Goal: Transaction & Acquisition: Purchase product/service

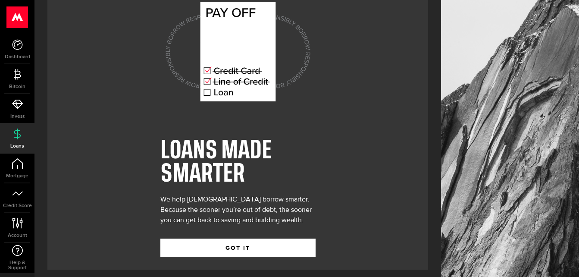
scroll to position [35, 0]
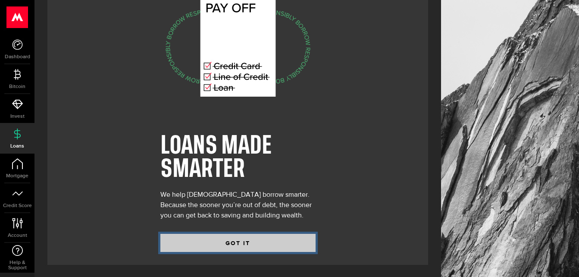
click at [241, 240] on button "GOT IT" at bounding box center [237, 243] width 155 height 18
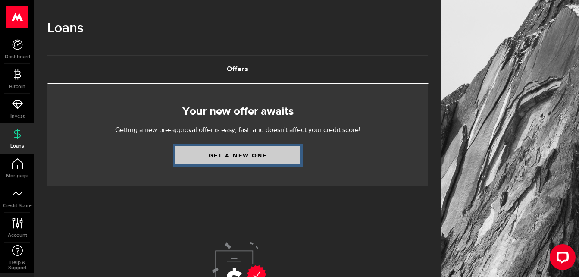
click at [255, 152] on link "Get a new one" at bounding box center [237, 155] width 125 height 18
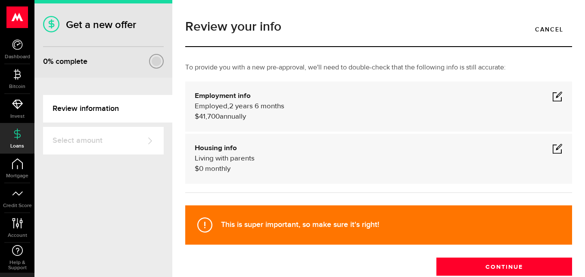
click at [554, 95] on span at bounding box center [557, 96] width 10 height 10
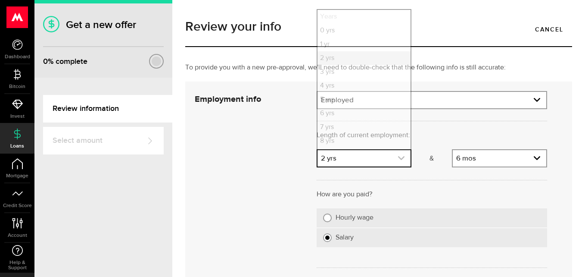
click at [399, 159] on use "expand select" at bounding box center [401, 158] width 6 height 4
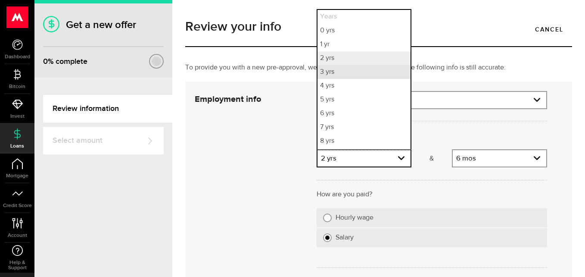
click at [337, 74] on li "3 yrs" at bounding box center [364, 72] width 93 height 14
select select "3"
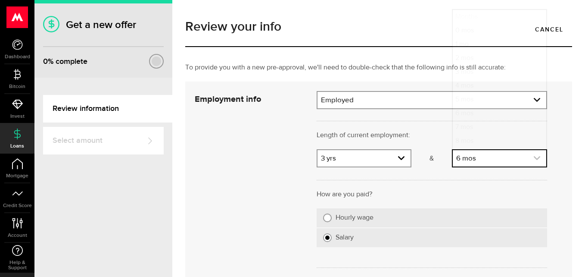
click at [503, 159] on link "expand select" at bounding box center [499, 158] width 93 height 16
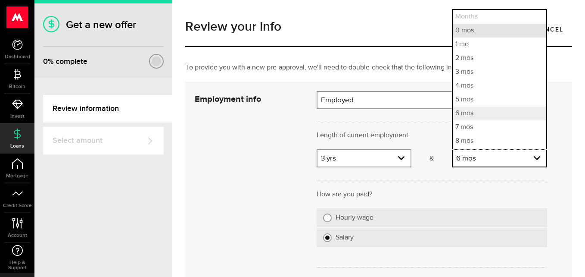
click at [465, 31] on li "0 mos" at bounding box center [499, 31] width 93 height 14
select select "0"
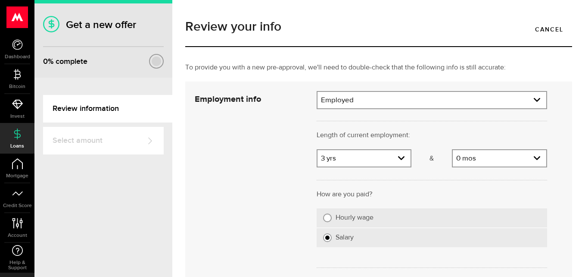
click at [187, 174] on div "Cancel Save" at bounding box center [371, 219] width 378 height 256
click at [333, 242] on div "Salary" at bounding box center [432, 237] width 231 height 19
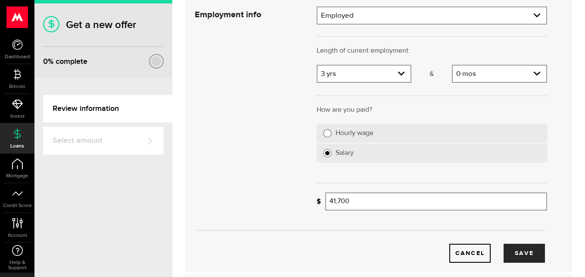
scroll to position [86, 0]
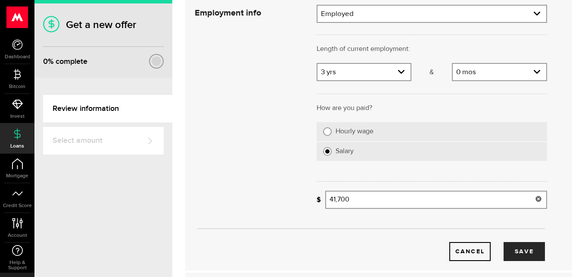
click at [535, 200] on icon at bounding box center [538, 198] width 7 height 7
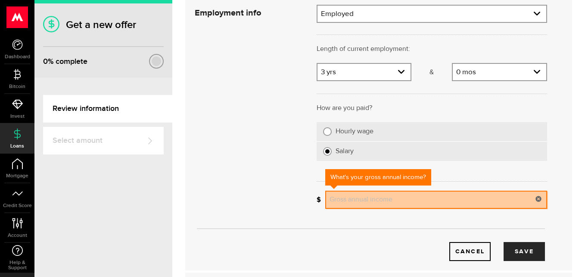
click at [347, 199] on input "Gross annual income" at bounding box center [436, 199] width 222 height 18
click at [250, 181] on div "Cancel Save" at bounding box center [371, 133] width 378 height 256
type input "72,577"
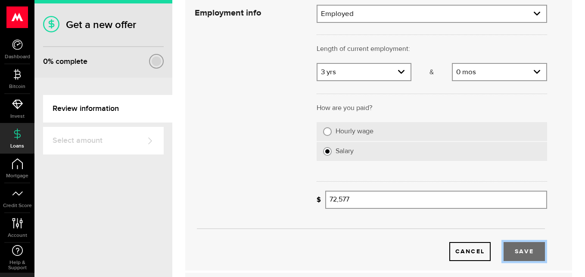
click at [516, 254] on button "Save" at bounding box center [524, 251] width 41 height 19
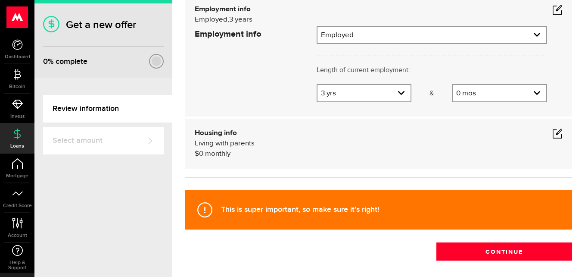
scroll to position [54, 0]
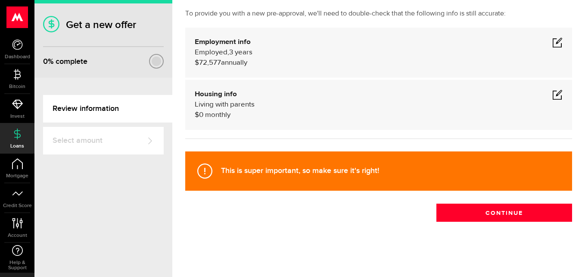
click at [553, 93] on span at bounding box center [557, 94] width 10 height 10
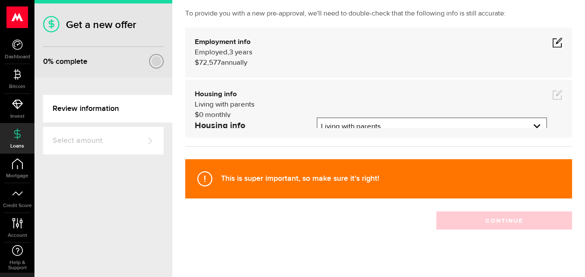
scroll to position [78, 0]
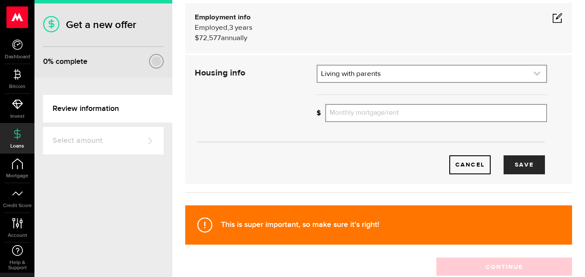
click at [482, 79] on link "expand select" at bounding box center [432, 73] width 229 height 16
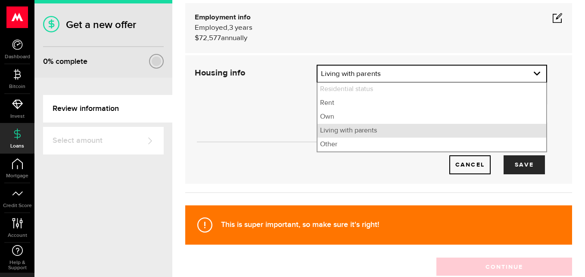
click at [424, 134] on li "Living with parents" at bounding box center [432, 131] width 229 height 14
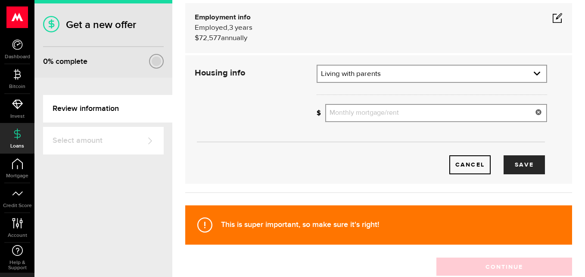
click at [423, 114] on input "Monthly mortgage/rent" at bounding box center [436, 113] width 222 height 18
click at [534, 170] on button "Save" at bounding box center [524, 164] width 41 height 19
type input "1,275"
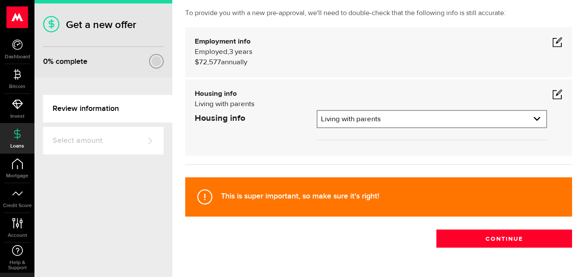
scroll to position [54, 0]
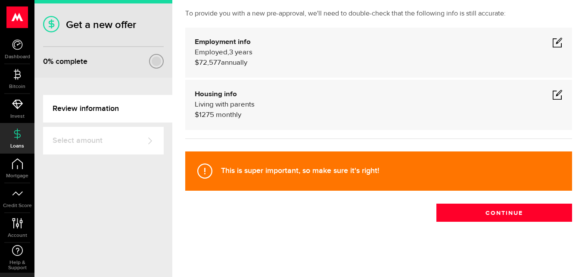
click at [552, 97] on span at bounding box center [557, 94] width 10 height 10
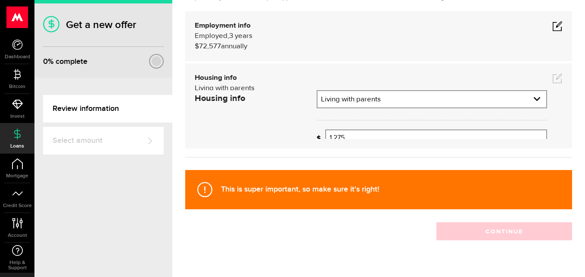
scroll to position [78, 0]
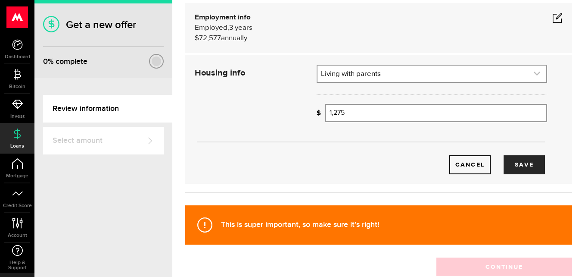
click at [362, 76] on link "expand select" at bounding box center [432, 73] width 229 height 16
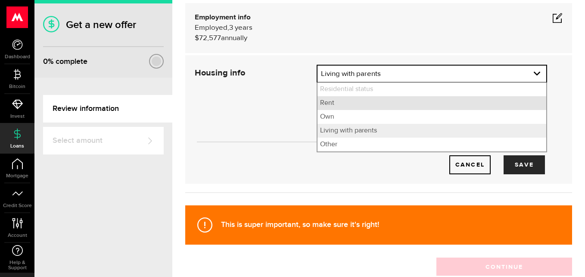
click at [341, 103] on li "Rent" at bounding box center [432, 103] width 229 height 14
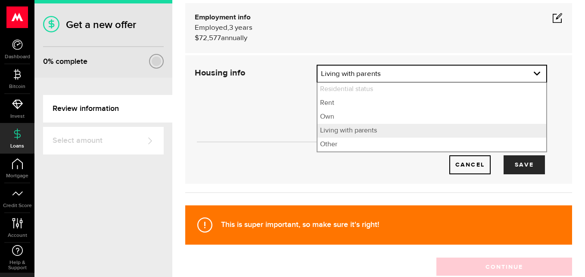
select select "Rent"
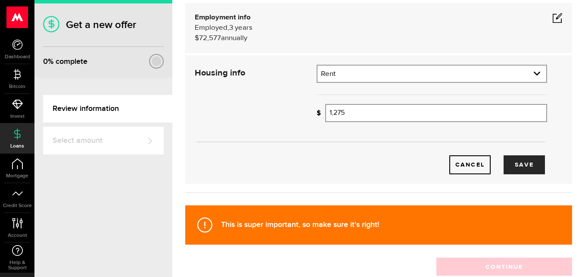
click at [357, 160] on div "Cancel Save" at bounding box center [369, 164] width 352 height 19
click at [523, 162] on button "Save" at bounding box center [524, 164] width 41 height 19
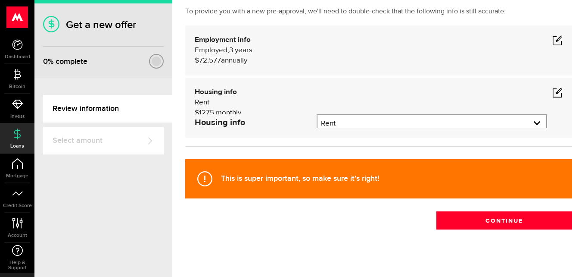
scroll to position [54, 0]
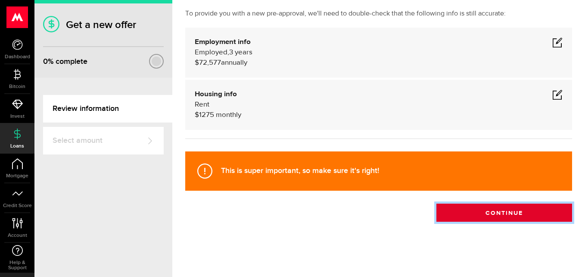
click at [514, 214] on button "Continue" at bounding box center [504, 212] width 136 height 18
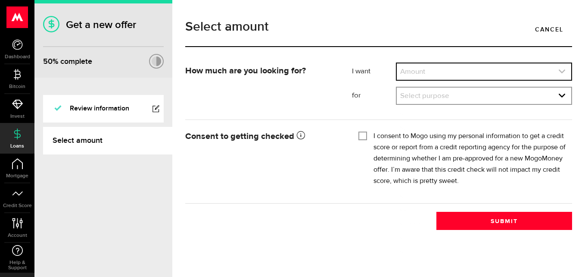
click at [551, 69] on link "expand select" at bounding box center [484, 71] width 174 height 16
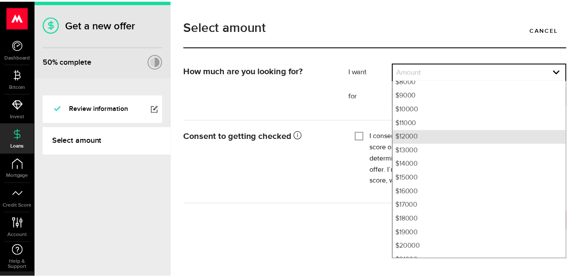
scroll to position [131, 0]
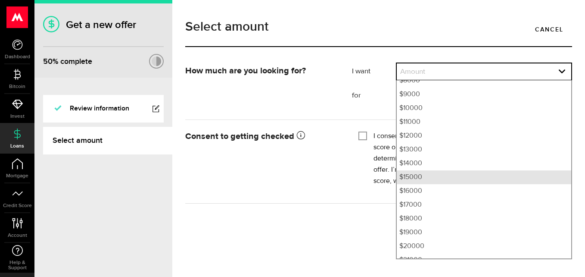
click at [423, 178] on li "$15000" at bounding box center [484, 177] width 174 height 14
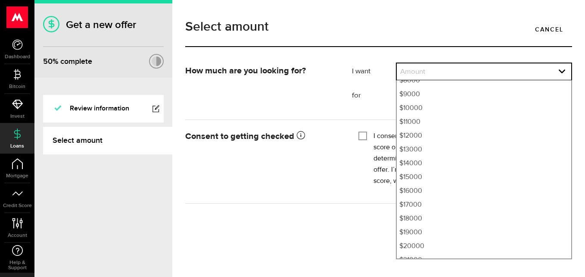
select select "15000"
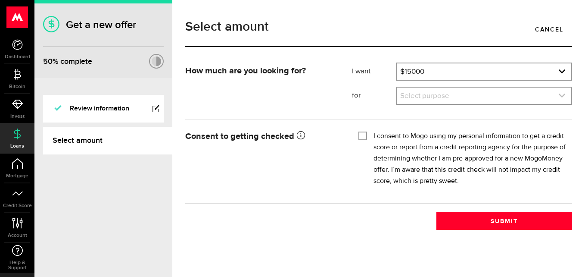
click at [465, 92] on link "expand select" at bounding box center [484, 95] width 174 height 16
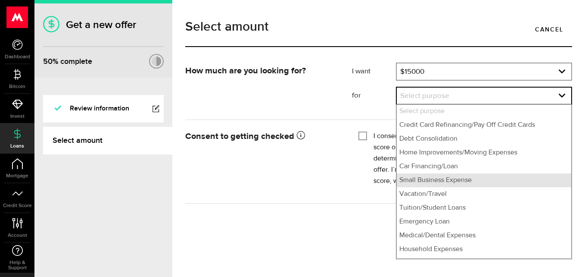
click at [470, 178] on li "Small Business Expense" at bounding box center [484, 180] width 174 height 14
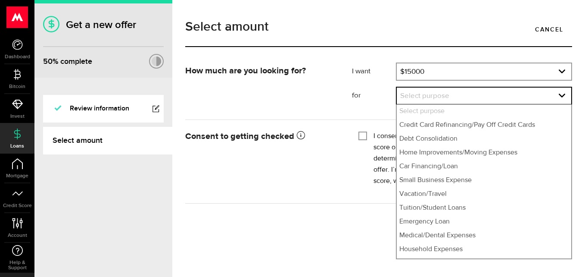
select select "Small Business Expense"
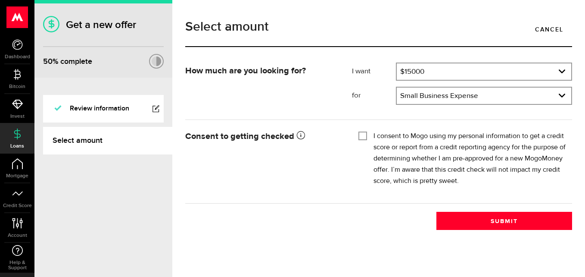
click at [369, 136] on div "I consent to Mogo using my personal information to get a credit score or report…" at bounding box center [461, 159] width 207 height 56
click at [363, 139] on div at bounding box center [362, 135] width 7 height 7
checkbox input "true"
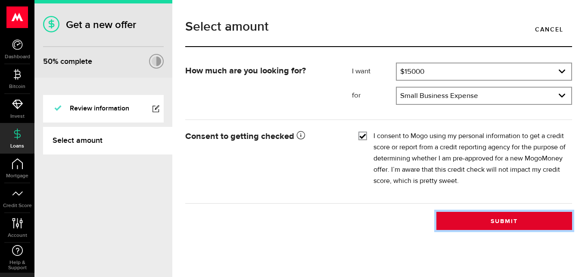
click at [512, 224] on button "Submit" at bounding box center [504, 221] width 136 height 18
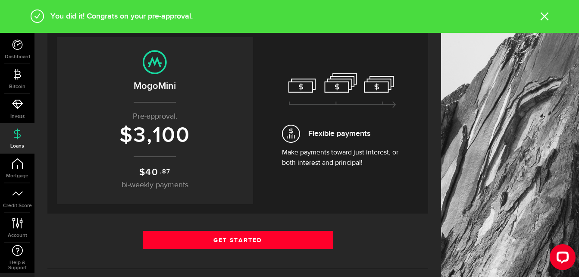
scroll to position [86, 0]
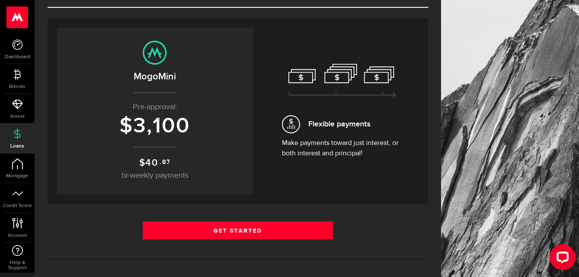
scroll to position [116, 0]
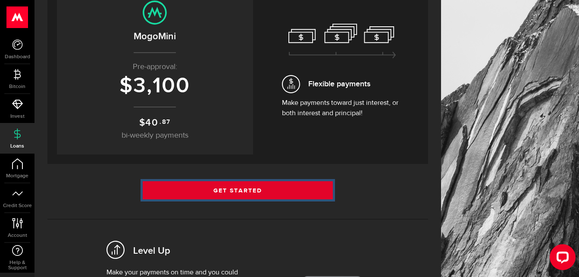
click at [249, 192] on link "Get Started" at bounding box center [238, 190] width 190 height 18
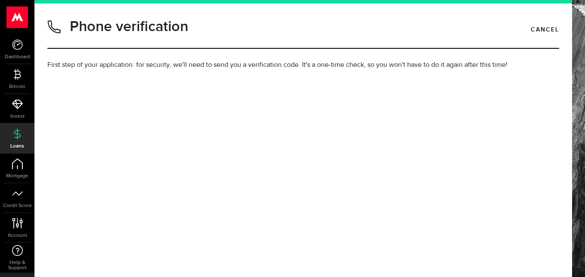
type input "6044410929"
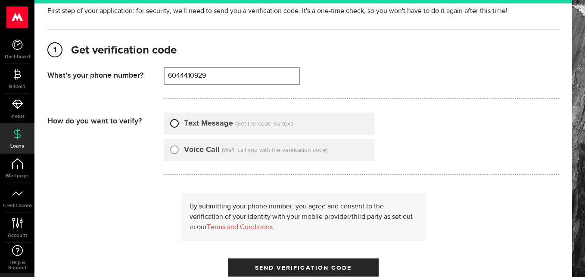
click at [176, 126] on input "Text Message" at bounding box center [174, 122] width 9 height 9
radio input "true"
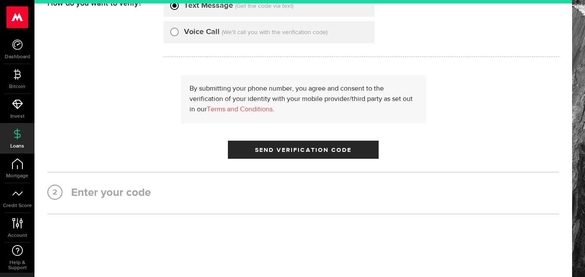
scroll to position [172, 0]
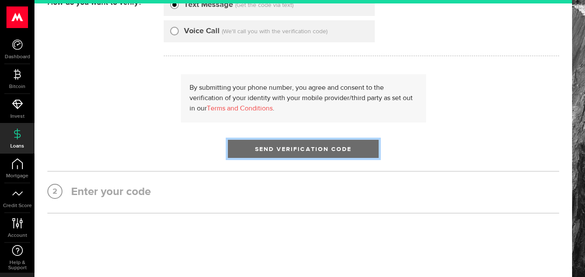
click at [315, 152] on span "Send Verification Code" at bounding box center [303, 149] width 97 height 6
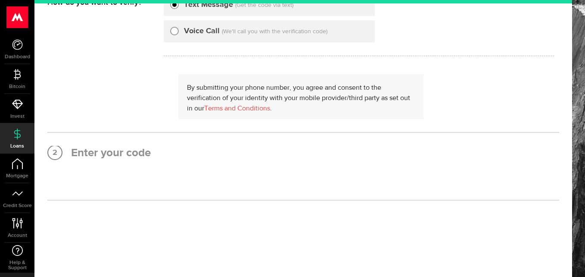
scroll to position [0, 0]
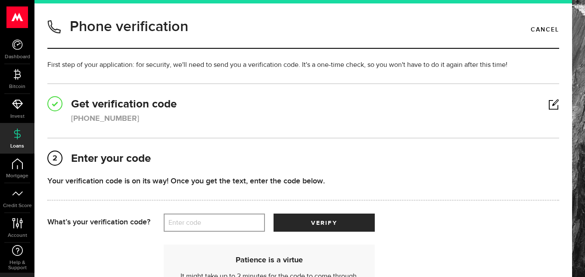
click at [216, 221] on label "Enter code" at bounding box center [214, 223] width 101 height 18
click at [216, 221] on input "Enter code" at bounding box center [214, 222] width 101 height 18
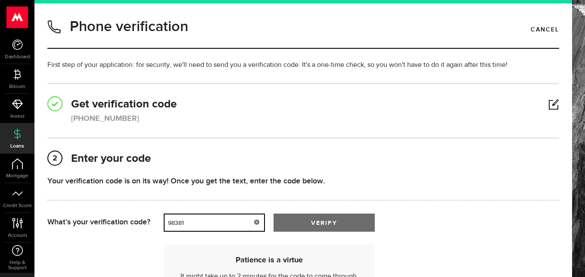
type input "98381"
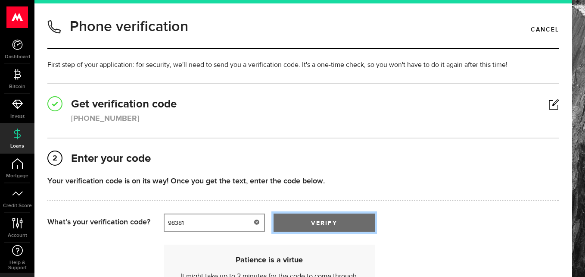
click at [331, 218] on button "verify" at bounding box center [324, 222] width 101 height 18
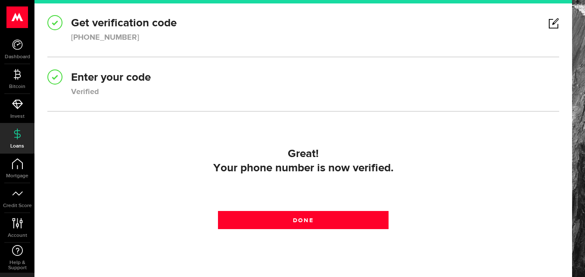
scroll to position [86, 0]
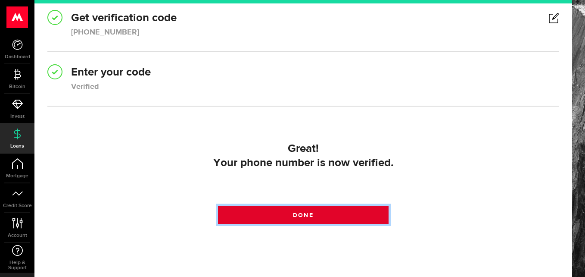
click at [333, 215] on link "Done" at bounding box center [303, 215] width 171 height 18
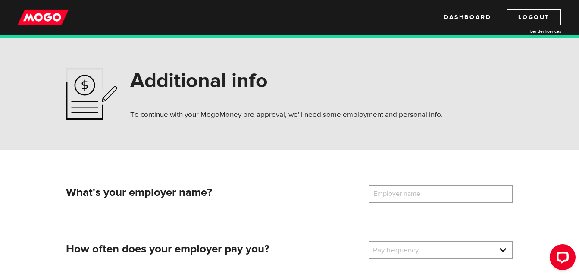
click at [422, 193] on label "Employer name" at bounding box center [402, 193] width 69 height 18
click at [422, 193] on input "Employer name" at bounding box center [440, 193] width 144 height 18
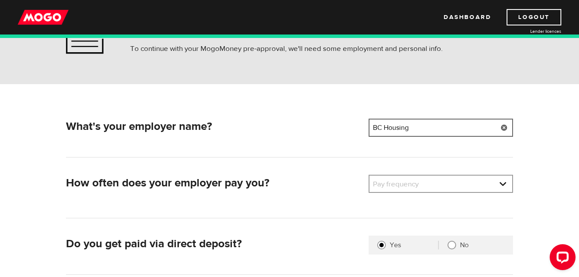
scroll to position [86, 0]
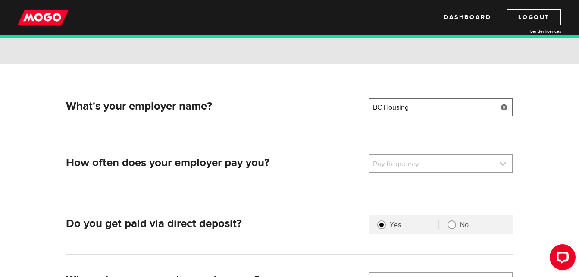
type input "BC Housing"
click at [412, 165] on link at bounding box center [440, 163] width 143 height 16
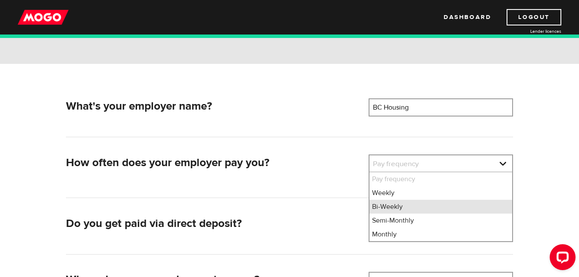
click at [401, 206] on li "Bi-Weekly" at bounding box center [440, 206] width 143 height 14
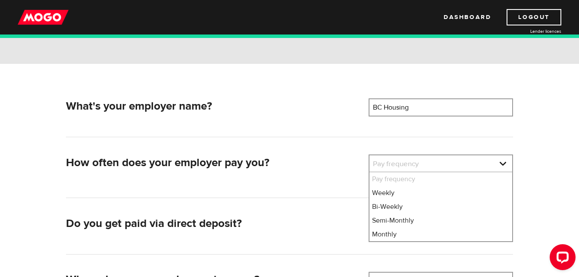
select select "2"
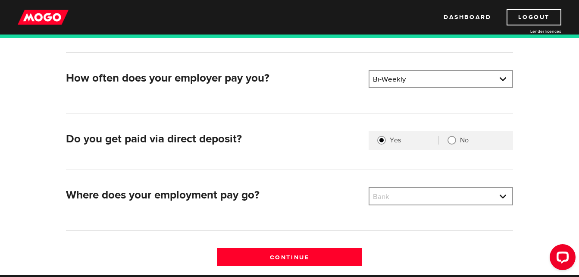
scroll to position [172, 0]
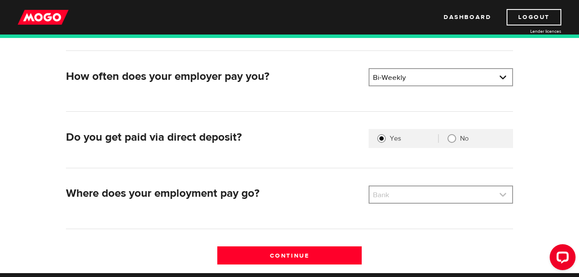
click at [424, 193] on link at bounding box center [440, 194] width 143 height 16
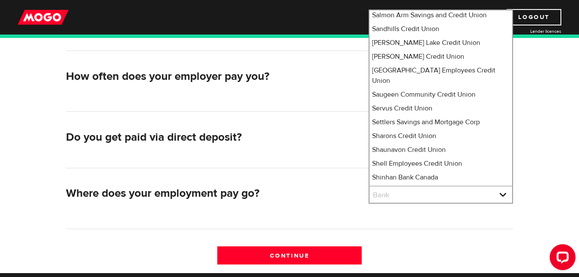
scroll to position [5668, 0]
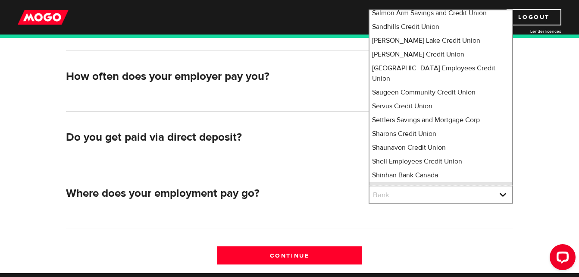
click at [414, 182] on li "Simplii Financial" at bounding box center [440, 189] width 143 height 14
select select "360"
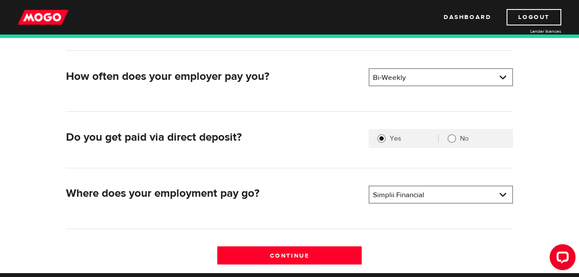
click at [312, 193] on h2 "Where does your employment pay go?" at bounding box center [214, 193] width 296 height 13
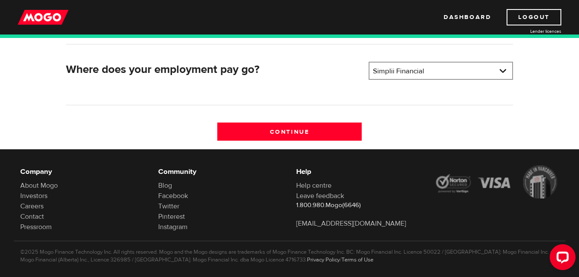
scroll to position [302, 0]
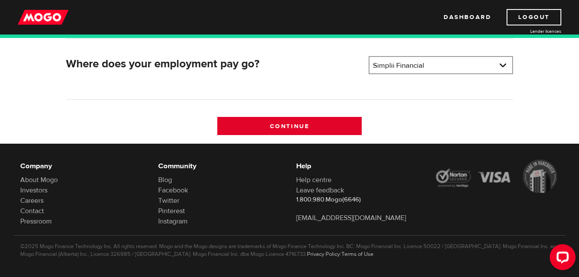
click at [302, 125] on input "Continue" at bounding box center [289, 126] width 144 height 18
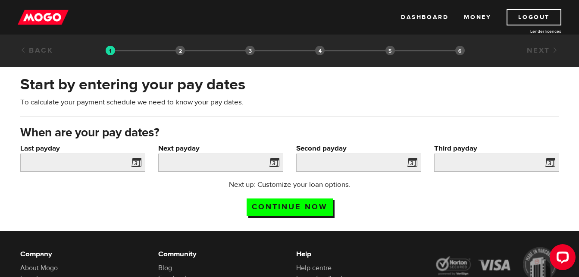
click at [138, 162] on span at bounding box center [134, 164] width 13 height 14
click at [71, 154] on input "Last payday" at bounding box center [82, 162] width 125 height 18
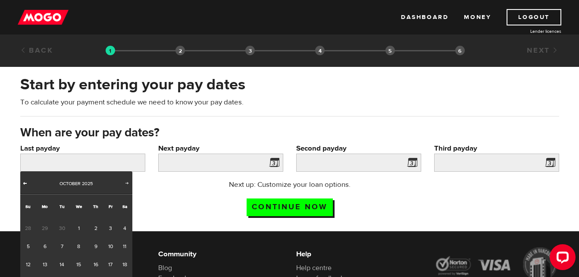
click at [25, 184] on span "Prev" at bounding box center [25, 182] width 7 height 7
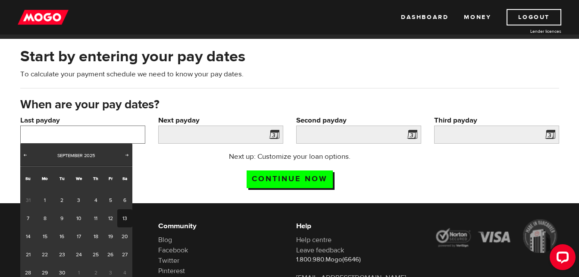
scroll to position [43, 0]
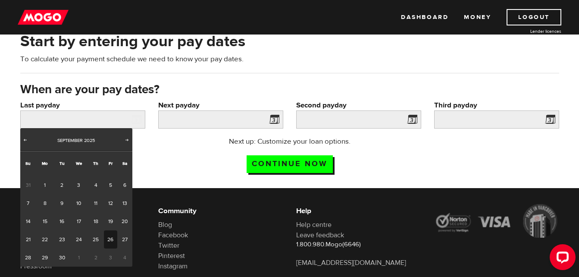
click at [109, 237] on link "26" at bounding box center [110, 239] width 13 height 18
type input "2025/09/26"
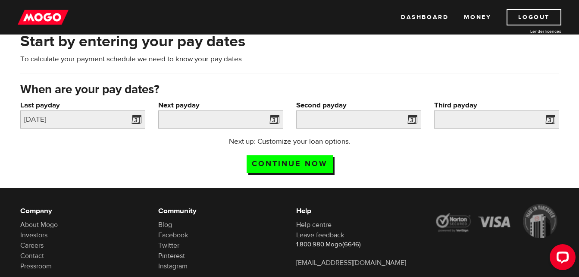
click at [277, 123] on span at bounding box center [272, 121] width 13 height 14
click at [275, 121] on span at bounding box center [272, 121] width 13 height 14
click at [205, 119] on input "Next payday" at bounding box center [220, 119] width 125 height 18
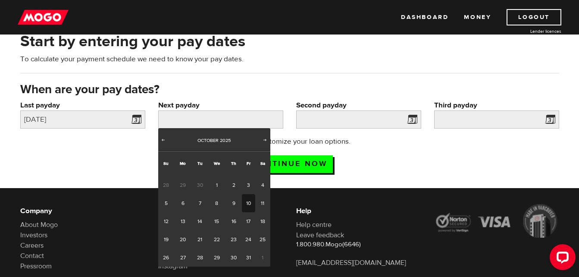
click at [245, 203] on link "10" at bounding box center [248, 203] width 13 height 18
type input "2025/10/10"
type input "2025/10/24"
type input "2025/11/7"
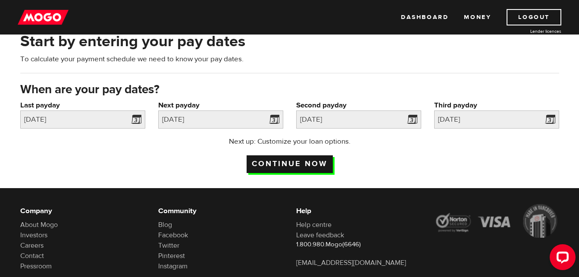
click at [292, 161] on input "Continue now" at bounding box center [289, 164] width 86 height 18
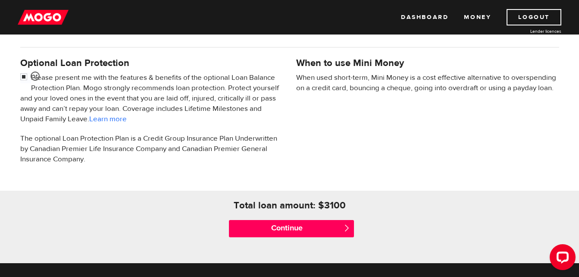
scroll to position [259, 0]
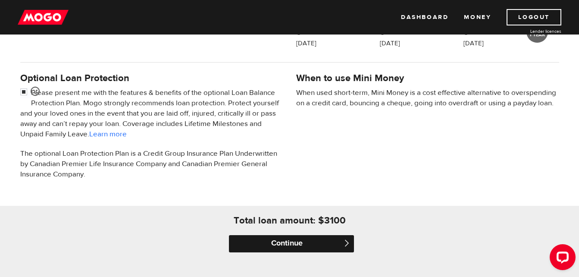
click at [305, 238] on input "Continue" at bounding box center [291, 243] width 125 height 17
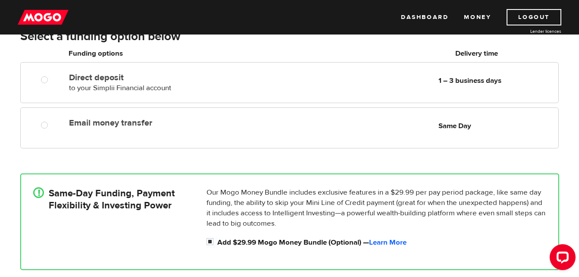
scroll to position [129, 0]
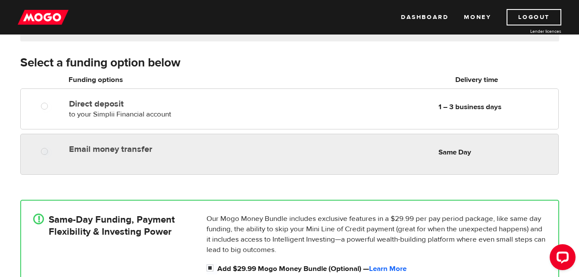
radio input "true"
click at [109, 149] on label "Email money transfer" at bounding box center [168, 149] width 198 height 10
click at [52, 149] on input "Email money transfer" at bounding box center [46, 152] width 11 height 11
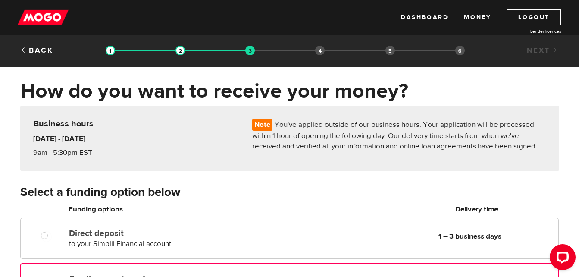
scroll to position [43, 0]
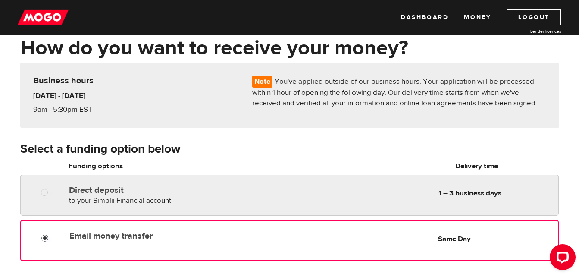
radio input "true"
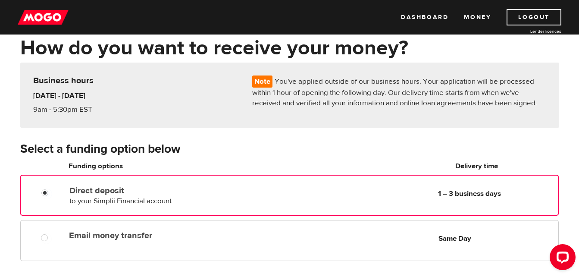
click at [137, 192] on label "Direct deposit" at bounding box center [168, 190] width 198 height 10
click at [52, 192] on input "Direct deposit" at bounding box center [46, 193] width 11 height 11
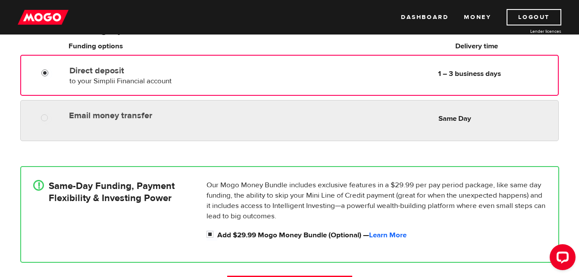
scroll to position [172, 0]
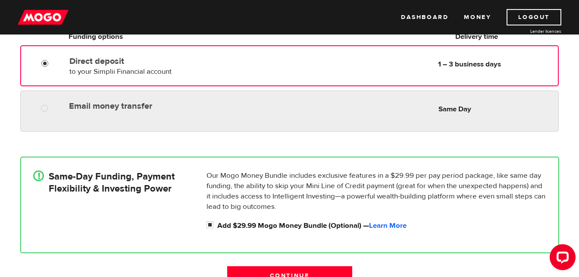
radio input "true"
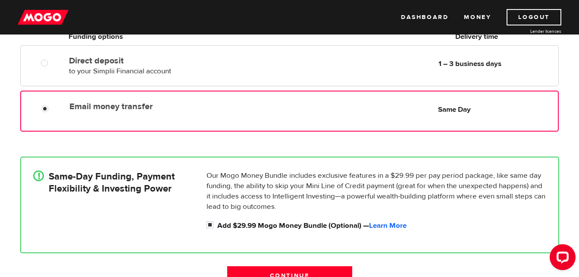
click at [259, 104] on label "Email money transfer" at bounding box center [168, 106] width 198 height 10
click at [52, 104] on input "Email money transfer" at bounding box center [46, 109] width 11 height 11
click at [207, 223] on input "Add $29.99 Mogo Money Bundle (Optional) — Learn More" at bounding box center [211, 225] width 11 height 11
checkbox input "false"
radio input "false"
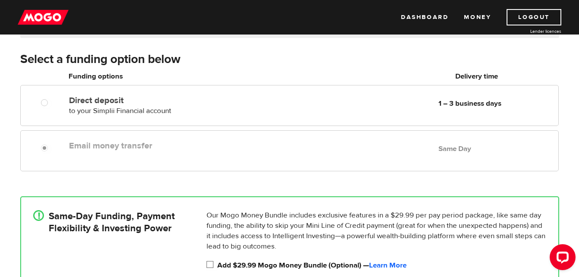
scroll to position [113, 0]
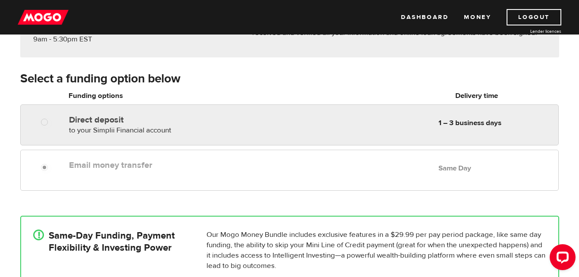
radio input "true"
click at [329, 120] on div "Direct deposit to your Simplii Financial account Delivery in 1 – 3 business day…" at bounding box center [311, 123] width 492 height 24
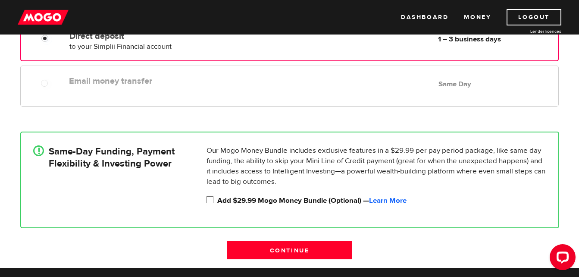
scroll to position [199, 0]
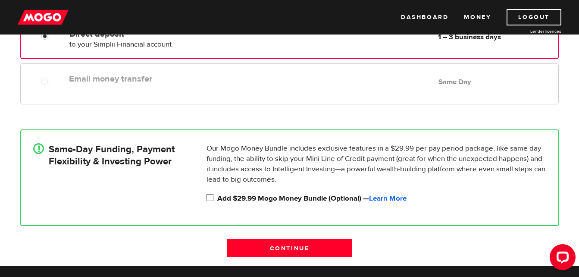
click at [207, 193] on input "Add $29.99 Mogo Money Bundle (Optional) — Learn More" at bounding box center [211, 198] width 11 height 11
checkbox input "true"
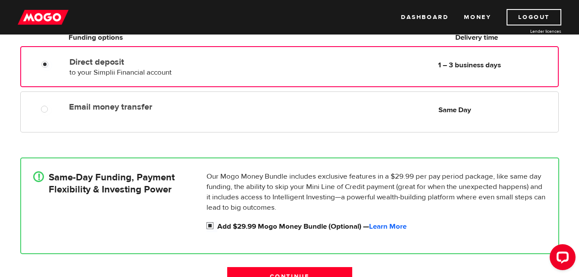
scroll to position [156, 0]
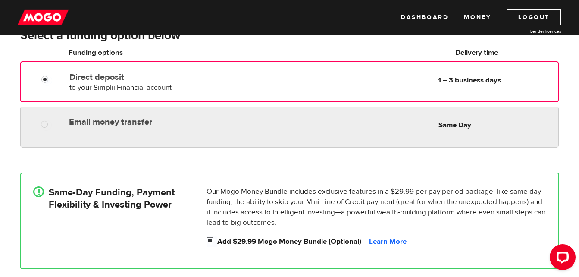
radio input "true"
click at [287, 123] on div "Email money transfer Delivery in Same Day Same Day" at bounding box center [311, 121] width 492 height 17
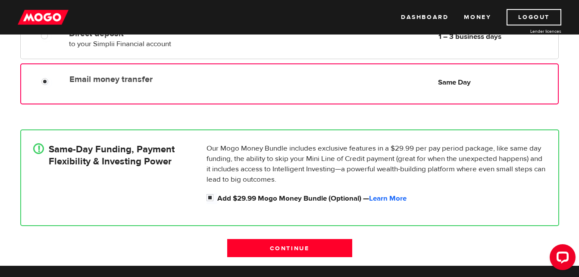
scroll to position [243, 0]
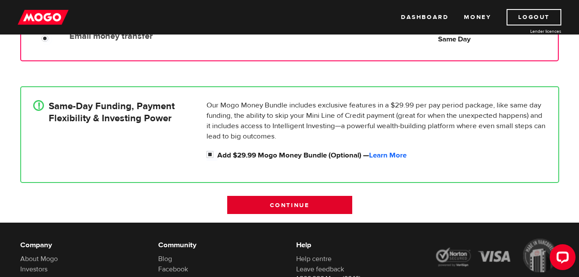
click at [310, 205] on input "Continue" at bounding box center [289, 205] width 125 height 18
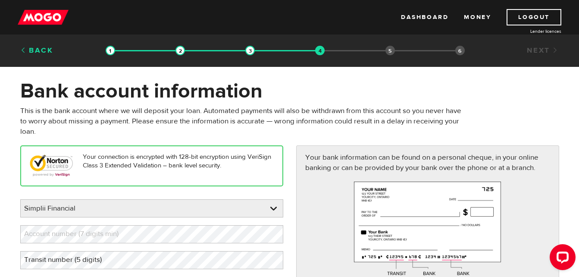
click at [41, 50] on link "Back" at bounding box center [36, 50] width 33 height 9
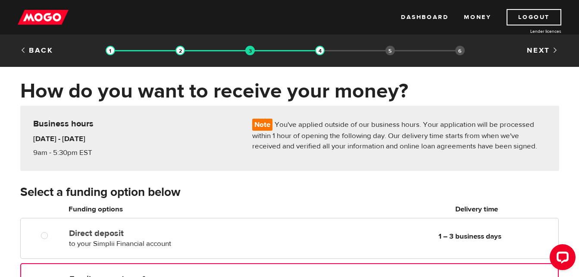
click at [41, 50] on link "Back" at bounding box center [36, 50] width 33 height 9
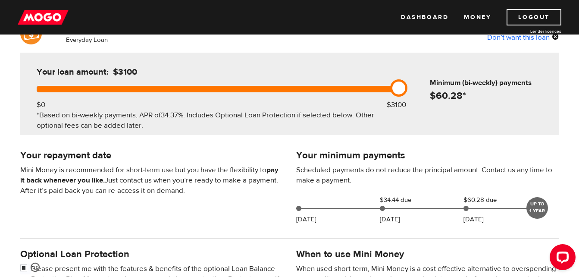
scroll to position [86, 0]
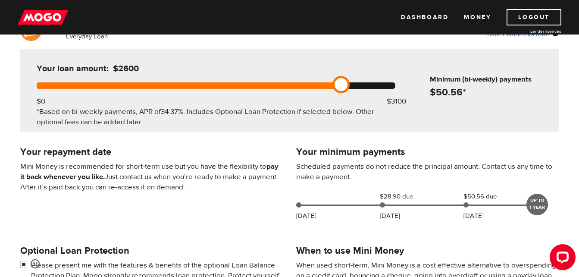
drag, startPoint x: 402, startPoint y: 81, endPoint x: 334, endPoint y: 88, distance: 68.5
click at [334, 88] on link at bounding box center [340, 84] width 17 height 17
drag, startPoint x: 306, startPoint y: 85, endPoint x: 467, endPoint y: 84, distance: 160.7
click at [464, 84] on div "Your loan amount: $3100 $0 $3100 *Based on bi-weekly payments, APR of 34.37% . …" at bounding box center [289, 90] width 539 height 82
click at [395, 172] on p "Scheduled payments do not reduce the principal amount. Contact us any time to m…" at bounding box center [427, 171] width 263 height 21
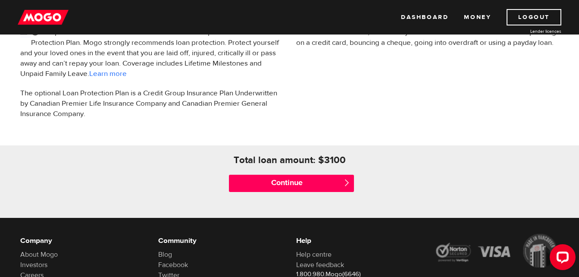
scroll to position [345, 0]
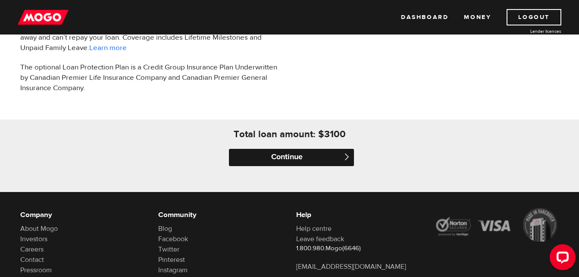
click at [327, 159] on input "Continue" at bounding box center [291, 157] width 125 height 17
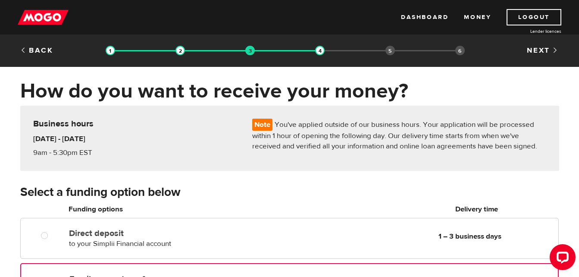
scroll to position [43, 0]
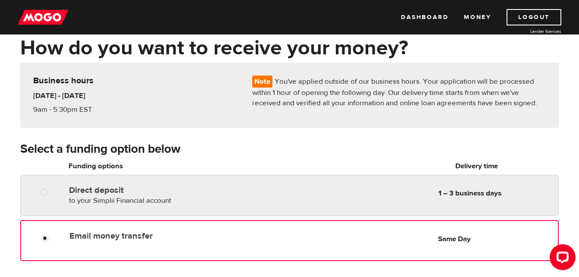
radio input "true"
click at [335, 203] on div "Direct deposit to your Simplii Financial account Delivery in 1 – 3 business day…" at bounding box center [311, 193] width 492 height 24
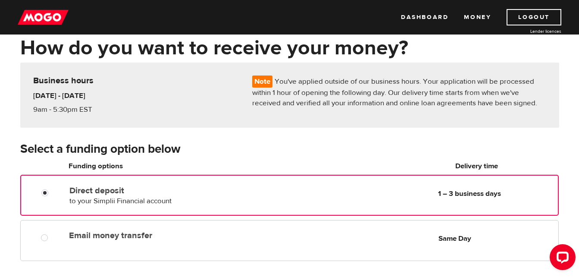
click at [368, 261] on div "Email money transfer Delivery in Same Day Same Day" at bounding box center [289, 242] width 551 height 45
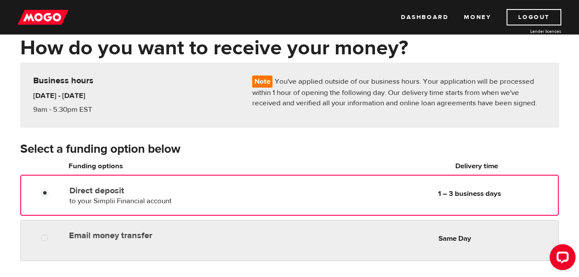
radio input "true"
click at [348, 241] on div "Email money transfer Delivery in Same Day Same Day" at bounding box center [311, 235] width 492 height 17
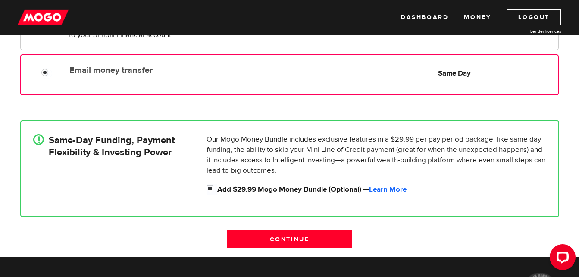
scroll to position [215, 0]
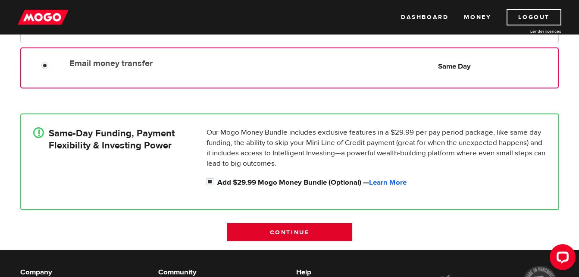
click at [299, 231] on input "Continue" at bounding box center [289, 232] width 125 height 18
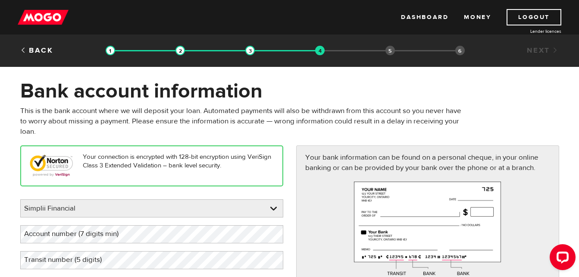
click at [126, 231] on label "Account number (7 digits min)" at bounding box center [78, 234] width 116 height 18
click at [117, 268] on label "Transit number (5 digits)" at bounding box center [69, 260] width 99 height 18
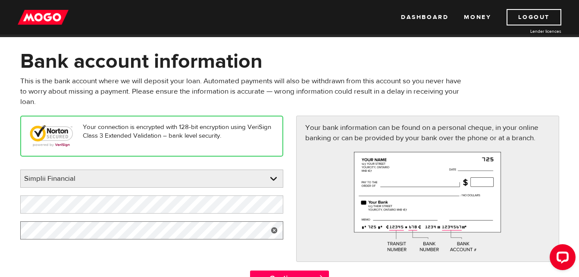
scroll to position [43, 0]
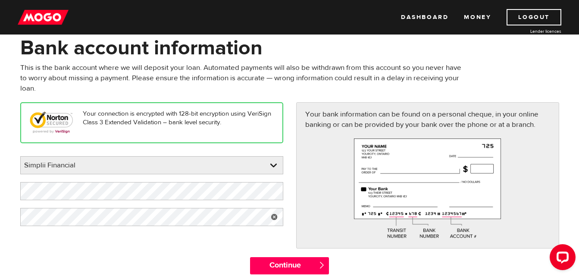
click at [122, 249] on div "Your connection is encrypted with 128-bit encryption using VeriSign Class 3 Ext…" at bounding box center [289, 179] width 551 height 154
click at [294, 264] on input "Continue" at bounding box center [289, 265] width 79 height 17
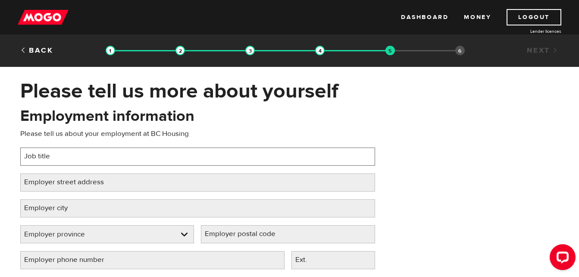
click at [209, 152] on input "Job title" at bounding box center [197, 156] width 355 height 18
type input "Contract Administrator"
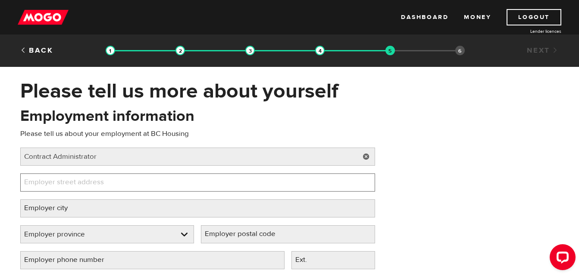
click at [182, 180] on input "Employer street address" at bounding box center [197, 182] width 355 height 18
type input "1"
type input "[STREET_ADDRESS]"
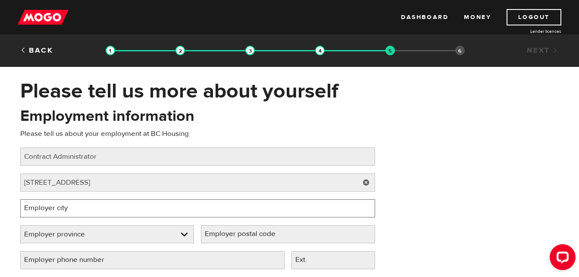
click at [127, 211] on input "Employer city" at bounding box center [197, 208] width 355 height 18
type input "Burnaby"
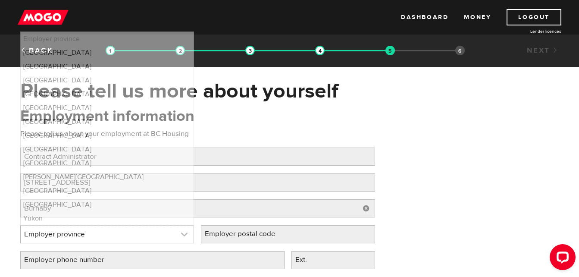
click at [123, 228] on link at bounding box center [107, 233] width 173 height 17
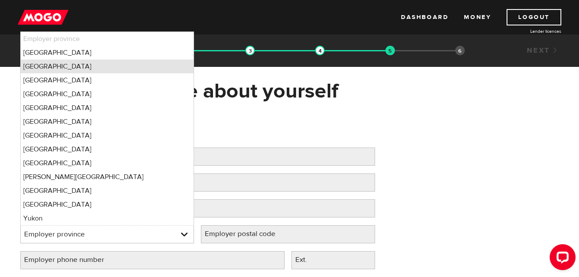
click at [48, 65] on li "[GEOGRAPHIC_DATA]" at bounding box center [107, 66] width 173 height 14
select select "BC"
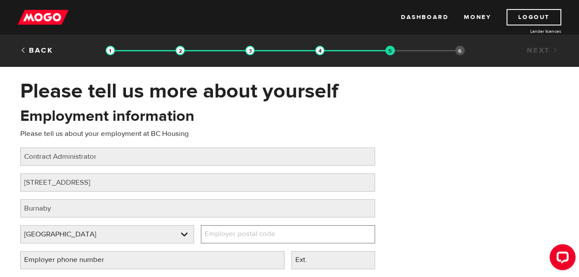
click at [298, 238] on input "Employer postal code" at bounding box center [288, 234] width 174 height 18
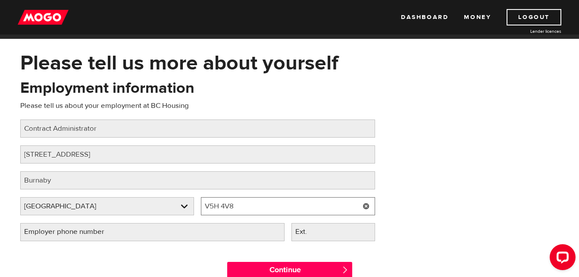
scroll to position [43, 0]
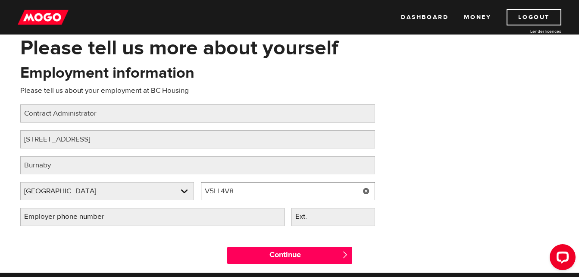
type input "V5H 4V8"
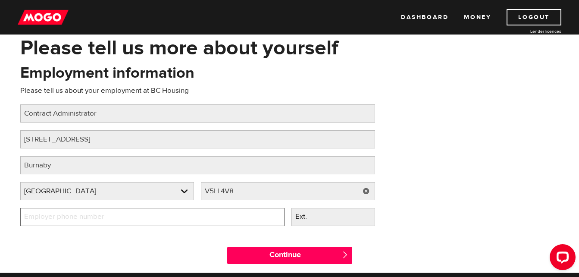
click at [131, 214] on input "Employer phone number" at bounding box center [152, 217] width 264 height 18
click at [25, 216] on input "Employer phone number" at bounding box center [152, 217] width 264 height 18
click at [25, 215] on input "Employer phone number" at bounding box center [152, 217] width 264 height 18
type input "[PHONE_NUMBER]"
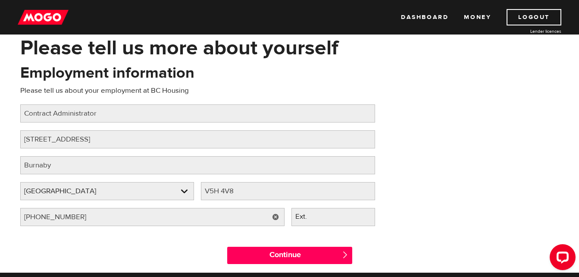
click at [271, 216] on link at bounding box center [276, 217] width 18 height 18
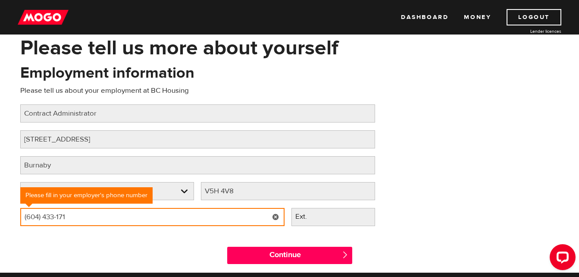
type input "[PHONE_NUMBER]"
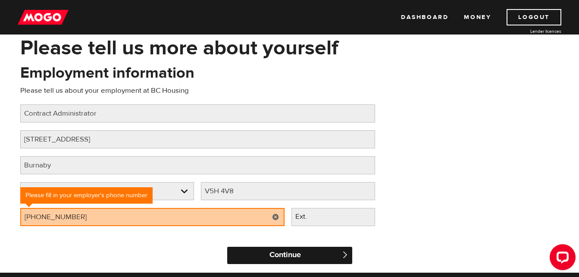
click at [305, 253] on input "Continue" at bounding box center [289, 254] width 125 height 17
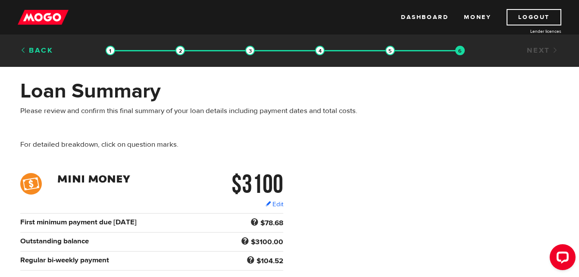
click at [34, 51] on link "Back" at bounding box center [36, 50] width 33 height 9
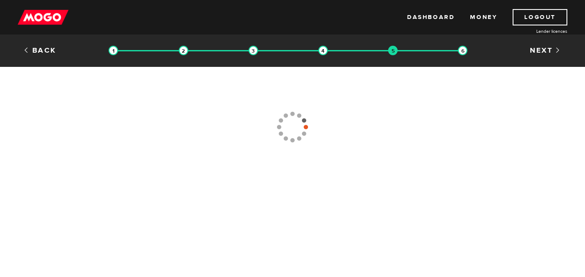
type input "[PHONE_NUMBER]"
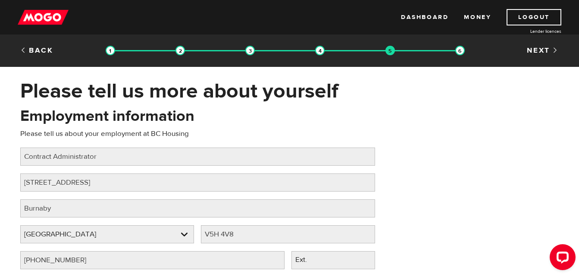
click at [34, 51] on link "Back" at bounding box center [36, 50] width 33 height 9
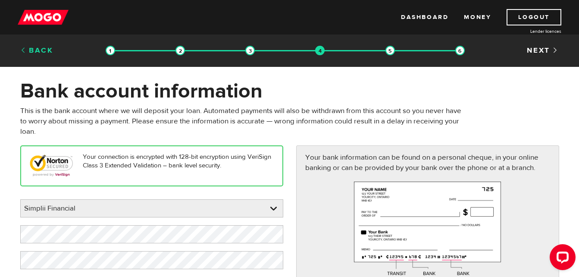
click at [35, 51] on link "Back" at bounding box center [36, 50] width 33 height 9
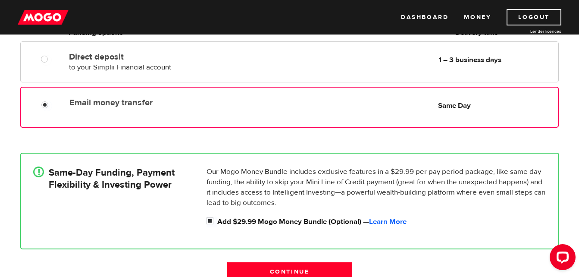
scroll to position [215, 0]
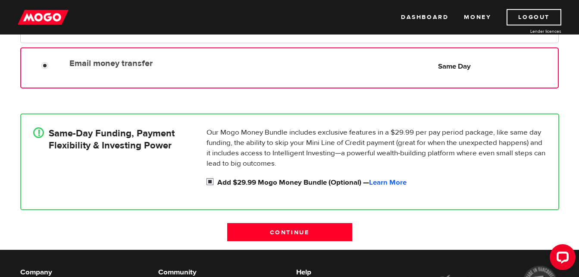
click at [209, 180] on input "Add $29.99 Mogo Money Bundle (Optional) — Learn More" at bounding box center [211, 182] width 11 height 11
checkbox input "false"
radio input "false"
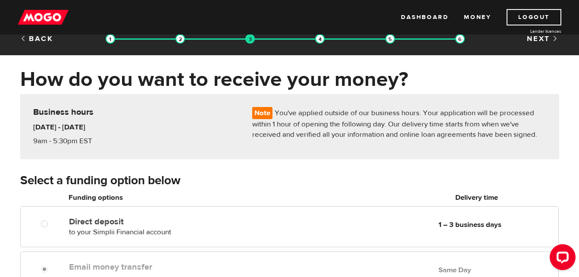
scroll to position [0, 0]
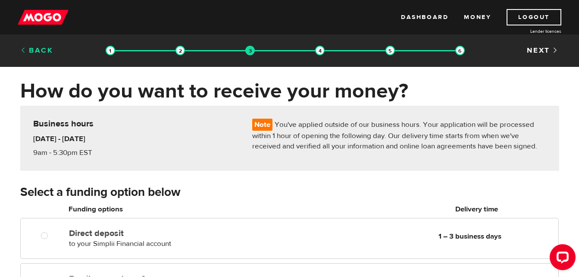
click at [37, 53] on link "Back" at bounding box center [36, 50] width 33 height 9
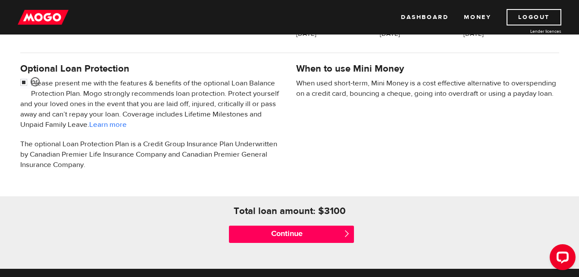
scroll to position [215, 0]
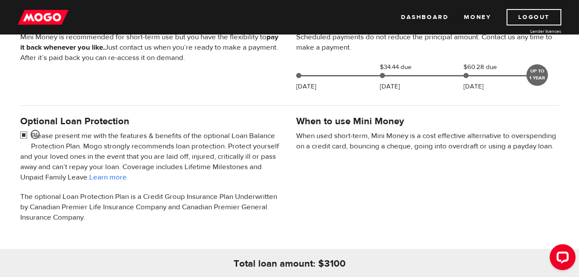
click at [22, 134] on input "checkbox" at bounding box center [25, 136] width 11 height 11
checkbox input "false"
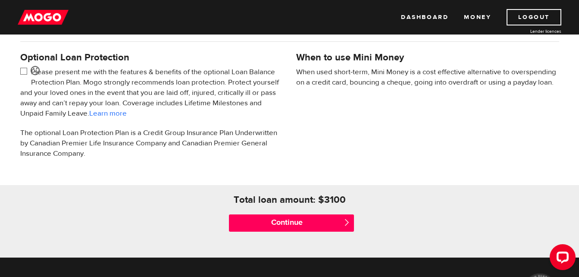
scroll to position [302, 0]
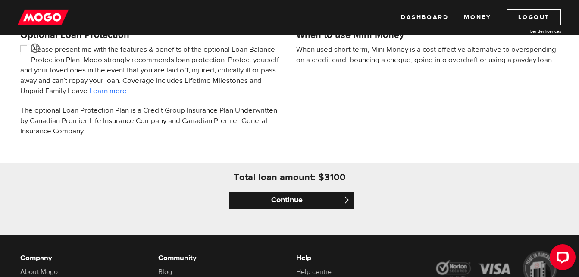
click at [307, 196] on input "Continue" at bounding box center [291, 200] width 125 height 17
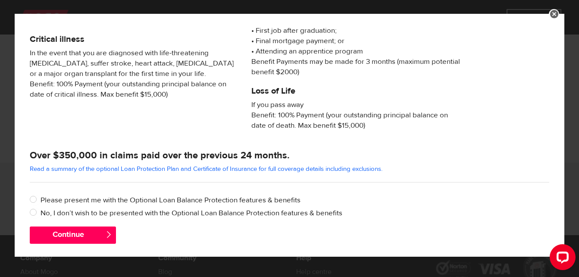
scroll to position [197, 0]
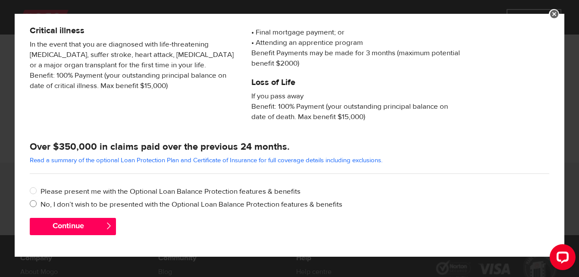
click at [57, 206] on label "No, I don’t wish to be presented with the Optional Loan Balance Protection feat…" at bounding box center [295, 204] width 509 height 10
click at [41, 206] on input "No, I don’t wish to be presented with the Optional Loan Balance Protection feat…" at bounding box center [35, 204] width 11 height 11
radio input "true"
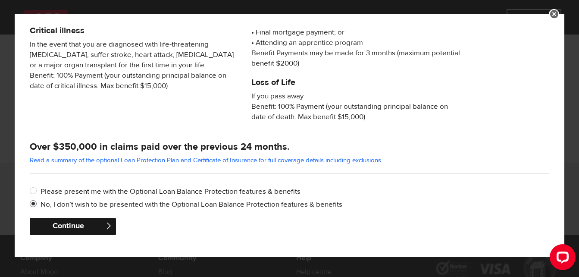
click at [77, 224] on button "Continue" at bounding box center [73, 226] width 87 height 17
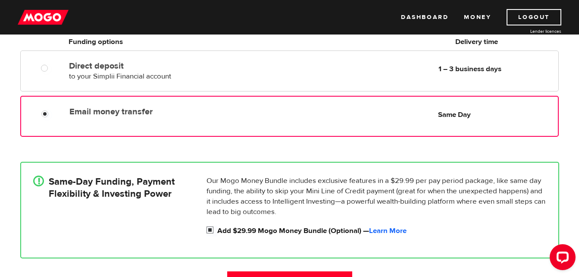
scroll to position [172, 0]
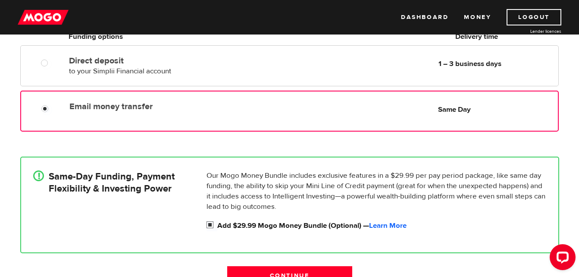
click at [212, 224] on input "Add $29.99 Mogo Money Bundle (Optional) — Learn More" at bounding box center [211, 225] width 11 height 11
checkbox input "false"
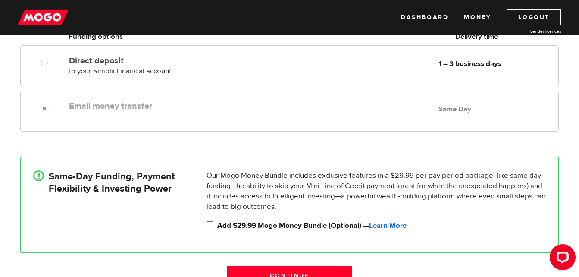
radio input "false"
click at [311, 270] on input "Continue" at bounding box center [289, 275] width 125 height 18
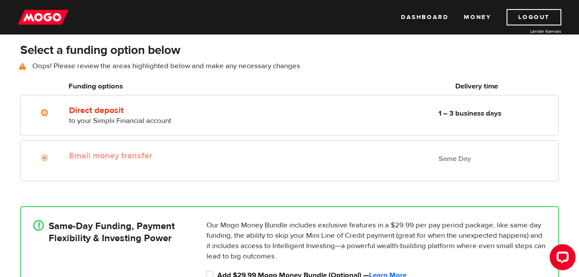
scroll to position [120, 0]
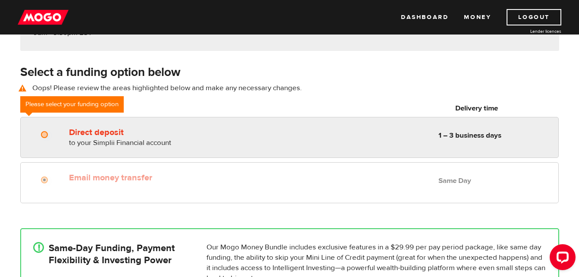
radio input "true"
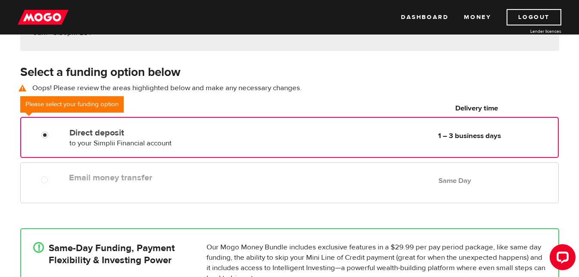
click at [132, 124] on div "Direct deposit to your Simplii Financial account Delivery in 1 – 3 business days" at bounding box center [168, 136] width 205 height 24
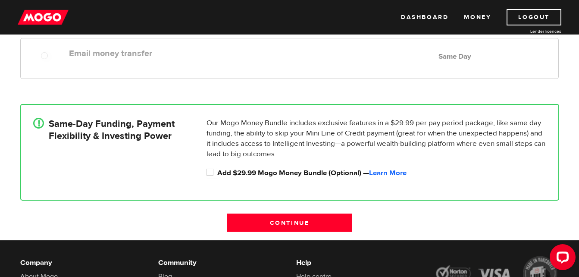
scroll to position [249, 0]
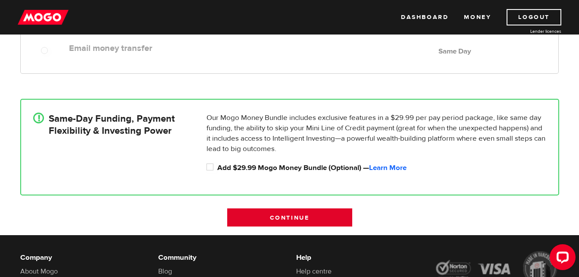
click at [275, 219] on input "Continue" at bounding box center [289, 217] width 125 height 18
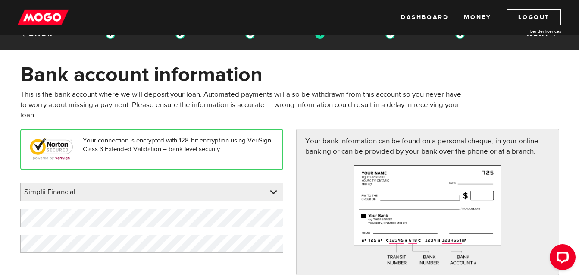
scroll to position [129, 0]
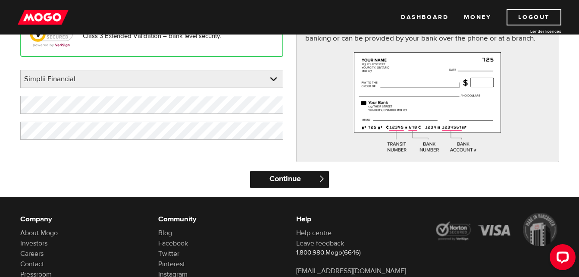
click at [297, 178] on input "Continue" at bounding box center [289, 179] width 79 height 17
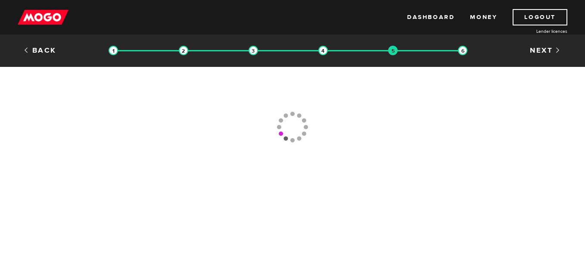
type input "[PHONE_NUMBER]"
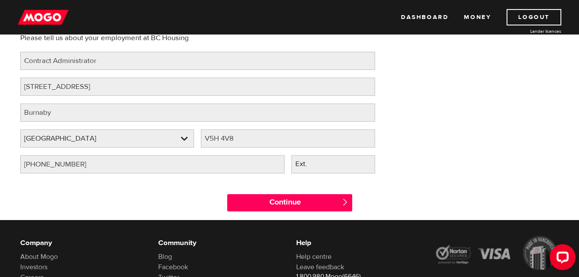
scroll to position [129, 0]
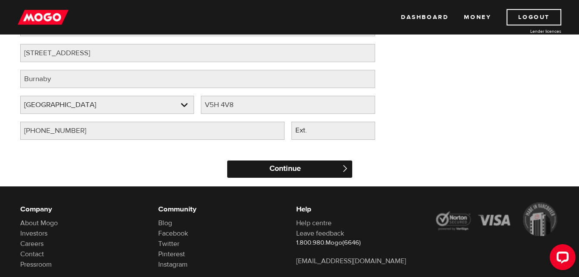
click at [283, 168] on input "Continue" at bounding box center [289, 168] width 125 height 17
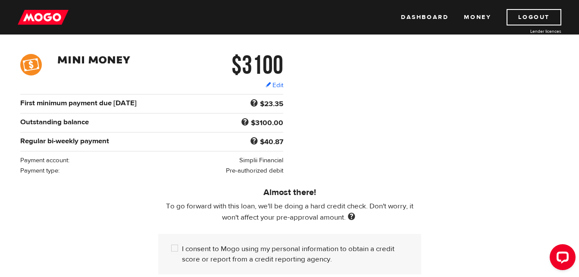
scroll to position [129, 0]
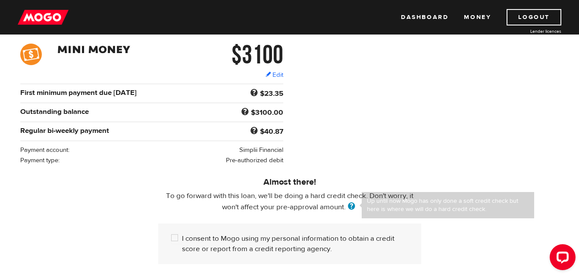
click at [351, 207] on span at bounding box center [352, 206] width 12 height 9
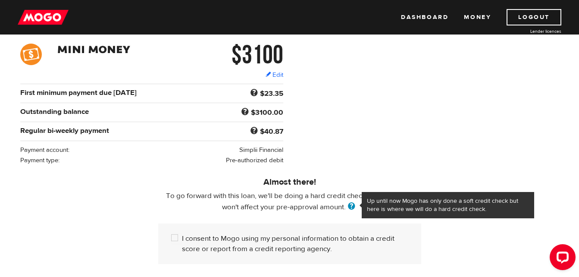
click at [351, 207] on span at bounding box center [352, 206] width 12 height 9
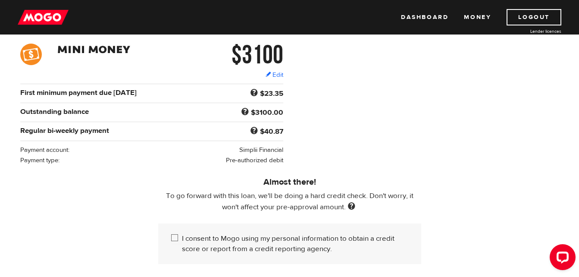
click at [171, 234] on input "I consent to Mogo using my personal information to obtain a credit score or rep…" at bounding box center [176, 238] width 11 height 11
checkbox input "true"
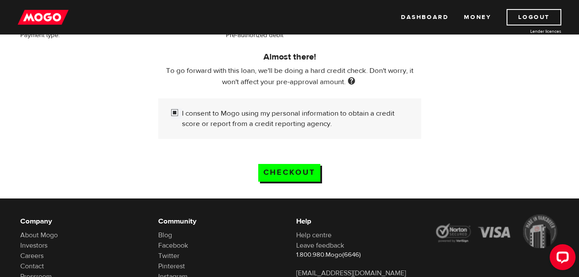
scroll to position [259, 0]
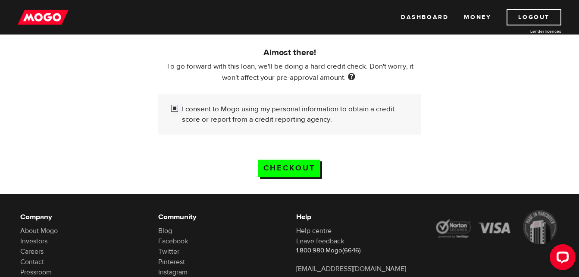
click at [310, 165] on input "Checkout" at bounding box center [289, 168] width 62 height 18
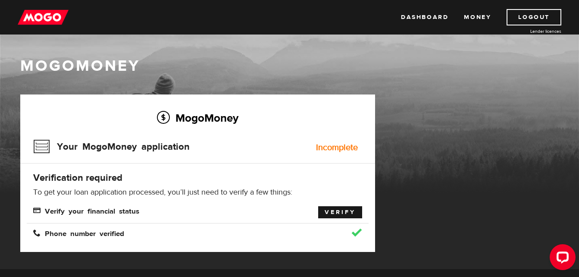
click at [341, 210] on link "Verify" at bounding box center [340, 212] width 44 height 12
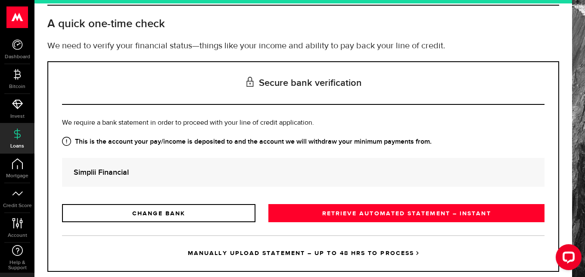
scroll to position [63, 0]
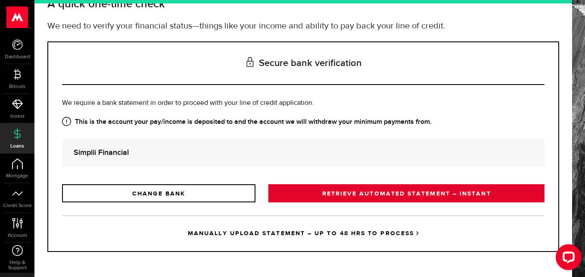
click at [408, 193] on link "RETRIEVE AUTOMATED STATEMENT – INSTANT" at bounding box center [406, 193] width 276 height 18
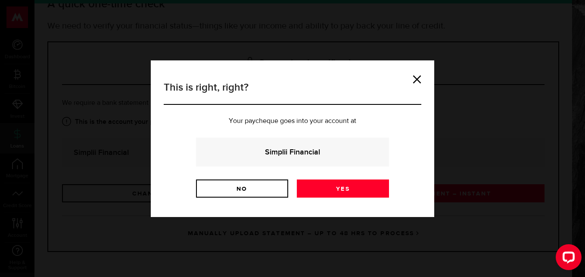
drag, startPoint x: 303, startPoint y: 150, endPoint x: 307, endPoint y: 156, distance: 7.1
click at [303, 150] on strong "Simplii Financial" at bounding box center [293, 152] width 170 height 12
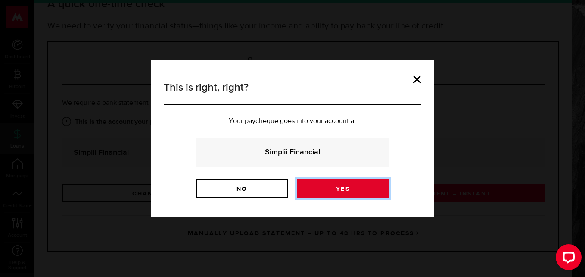
click at [345, 189] on link "Yes" at bounding box center [343, 188] width 92 height 18
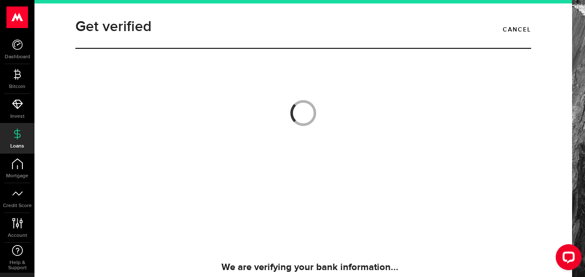
scroll to position [43, 0]
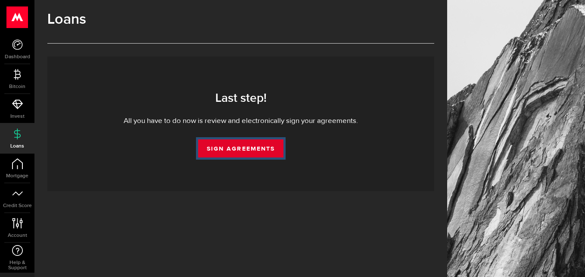
click at [244, 147] on link "Sign Agreements" at bounding box center [240, 148] width 85 height 18
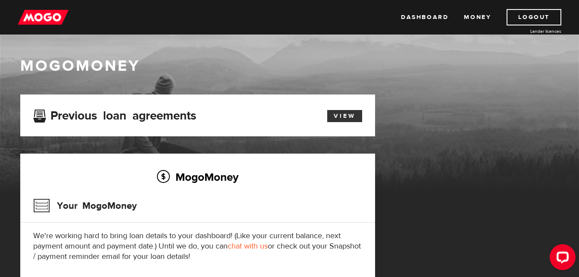
click at [353, 116] on link "View" at bounding box center [344, 116] width 35 height 12
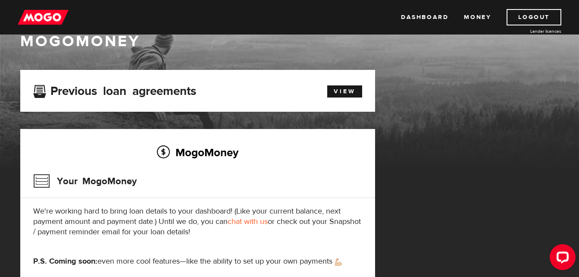
scroll to position [44, 0]
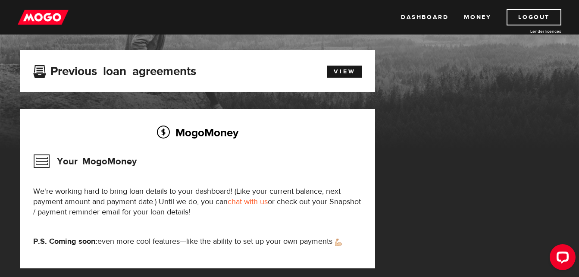
click at [256, 202] on link "chat with us" at bounding box center [247, 201] width 40 height 10
click at [471, 14] on link "Money" at bounding box center [477, 17] width 27 height 16
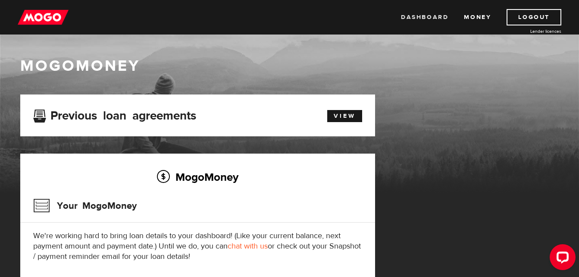
click at [430, 17] on link "Dashboard" at bounding box center [424, 17] width 47 height 16
click at [439, 20] on link "Dashboard" at bounding box center [424, 17] width 47 height 16
click at [417, 12] on link "Dashboard" at bounding box center [424, 17] width 47 height 16
click at [340, 116] on link "View" at bounding box center [344, 116] width 35 height 12
